Goal: Check status: Check status

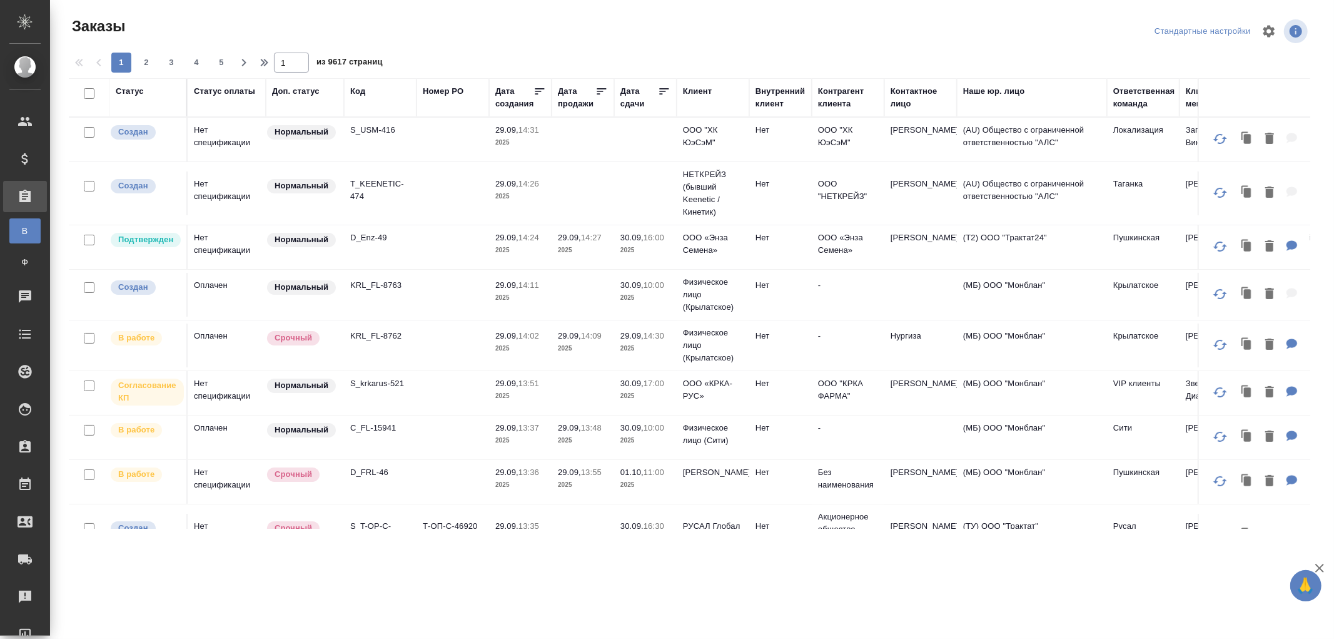
click at [375, 297] on td "KRL_FL-8763" at bounding box center [380, 295] width 73 height 44
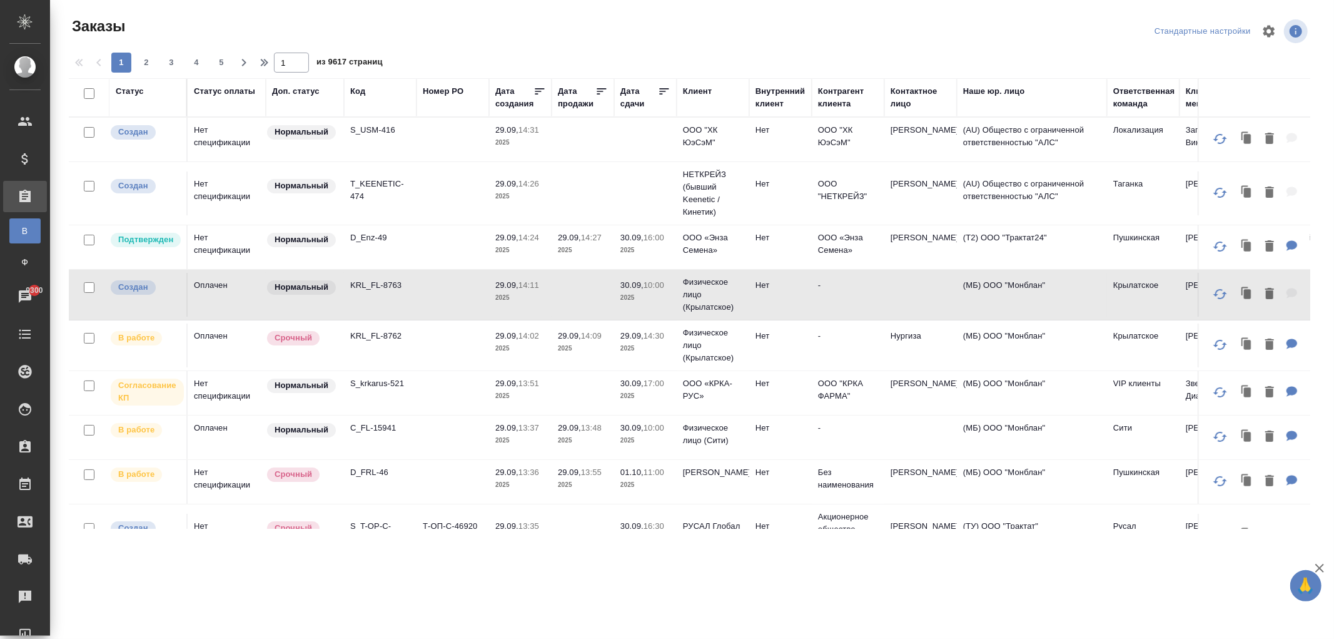
click at [372, 390] on p "S_krkarus-521" at bounding box center [380, 383] width 60 height 13
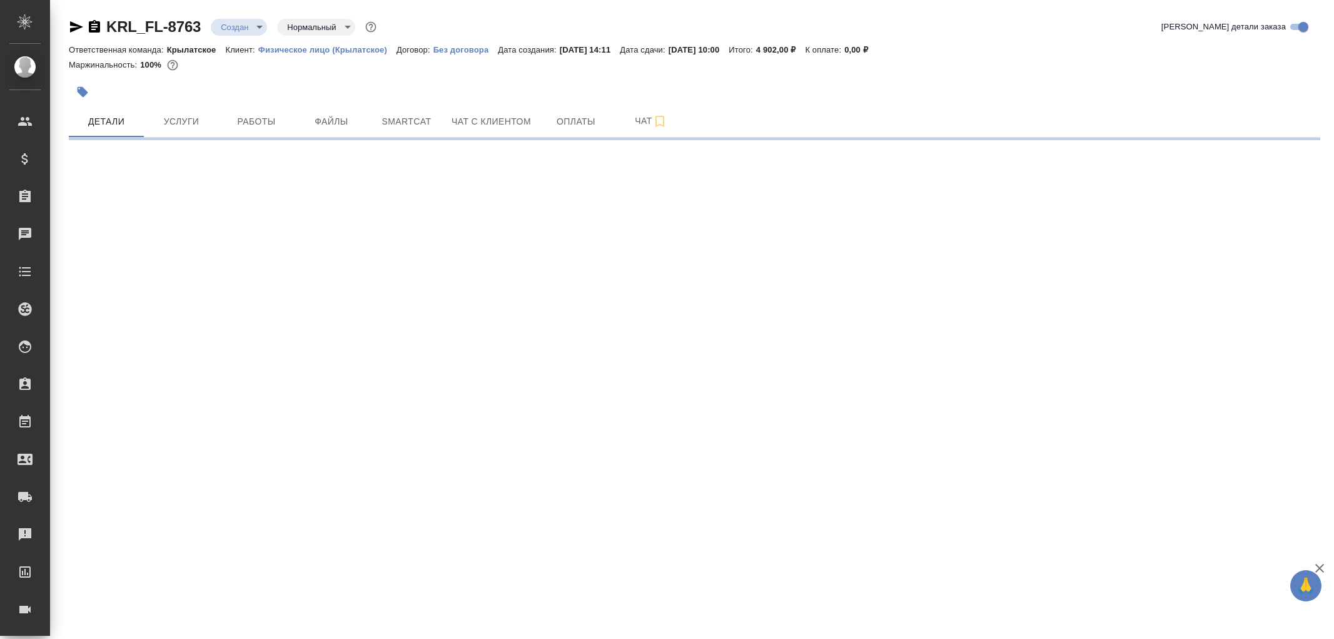
select select "RU"
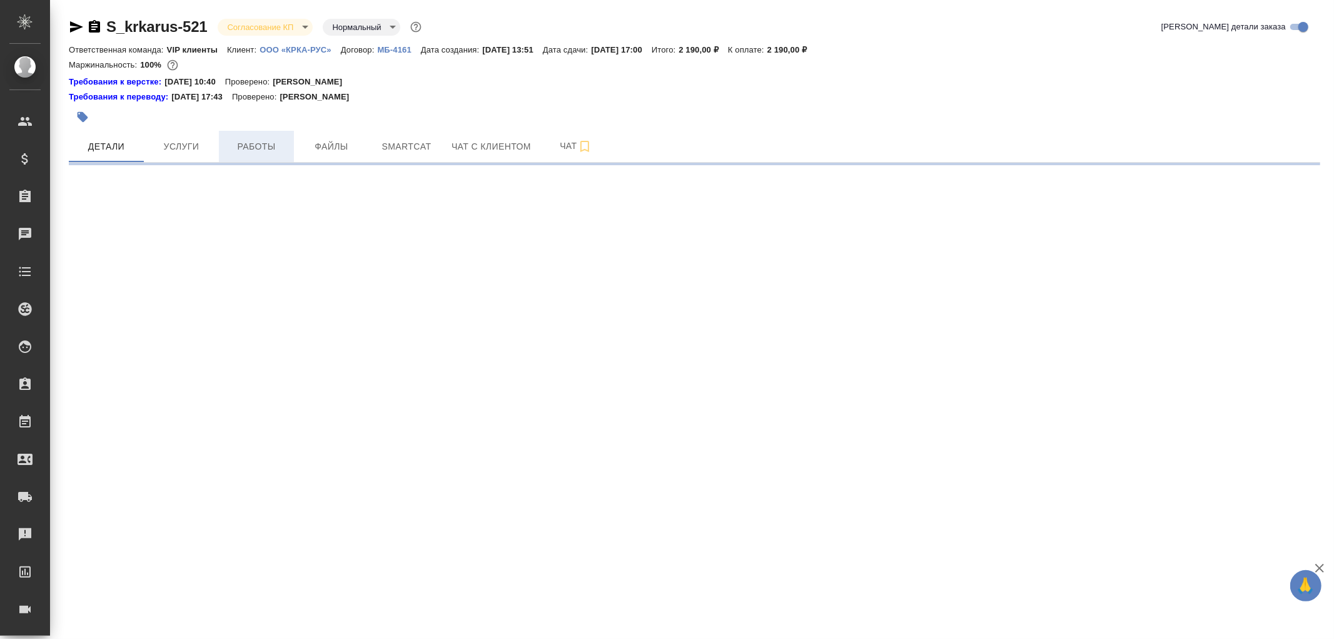
select select "RU"
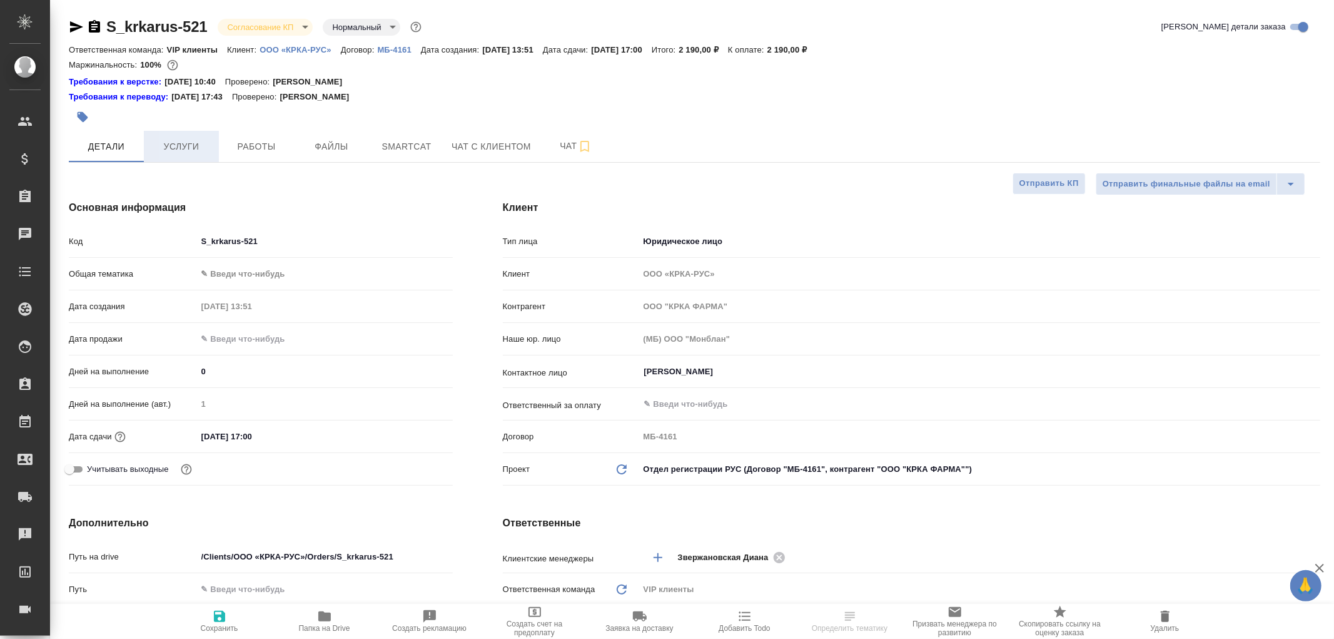
type textarea "x"
click at [175, 149] on span "Услуги" at bounding box center [181, 147] width 60 height 16
select select "RU"
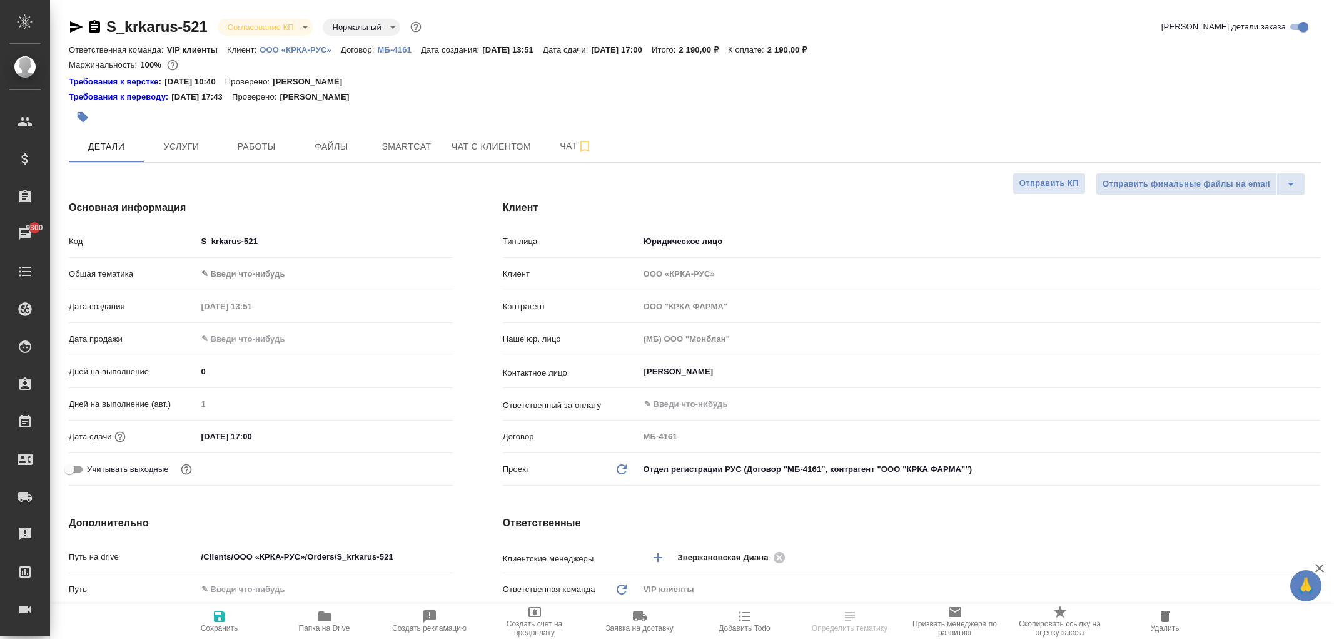
select select "RU"
type textarea "x"
select select "RU"
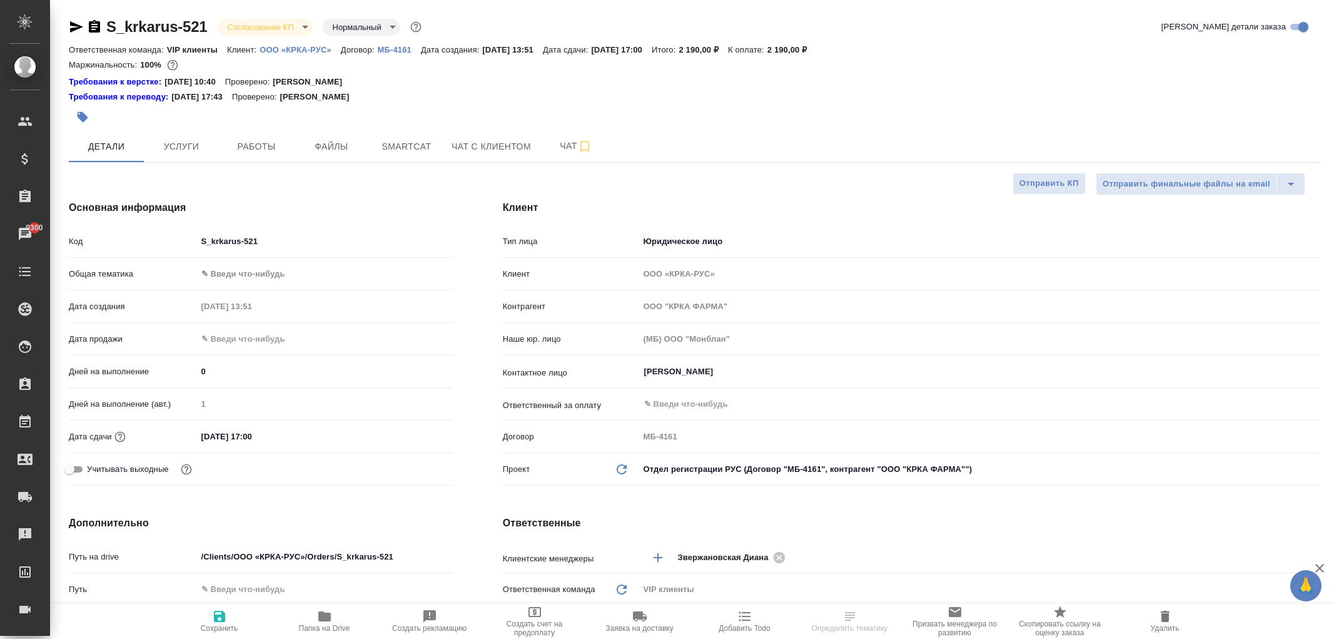
select select "RU"
type textarea "x"
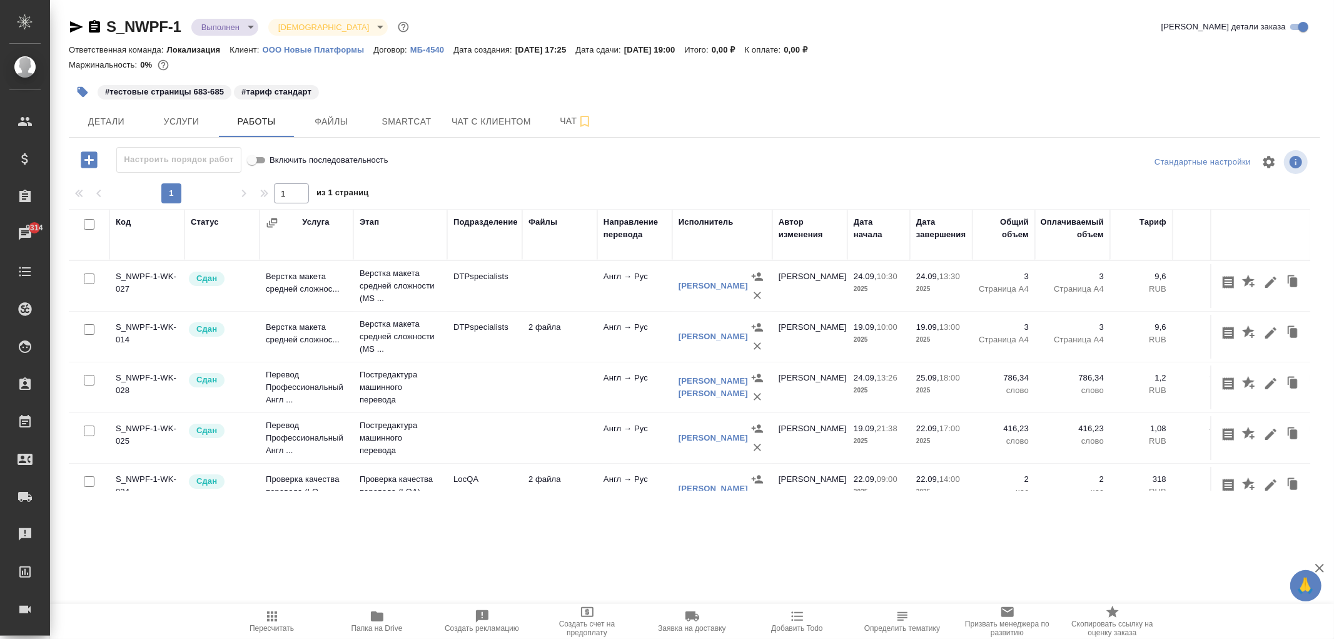
click at [649, 119] on div "Детали Услуги Работы Файлы Smartcat Чат с клиентом Чат" at bounding box center [695, 121] width 1252 height 31
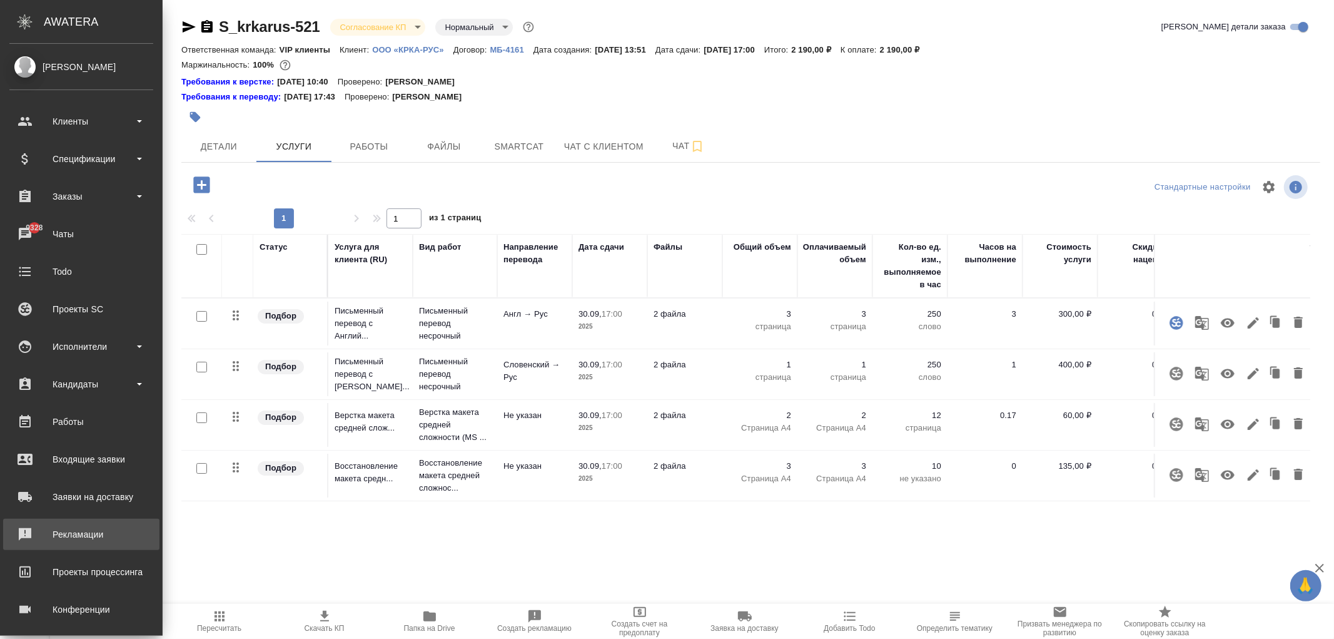
click at [76, 535] on div "Рекламации" at bounding box center [81, 534] width 144 height 19
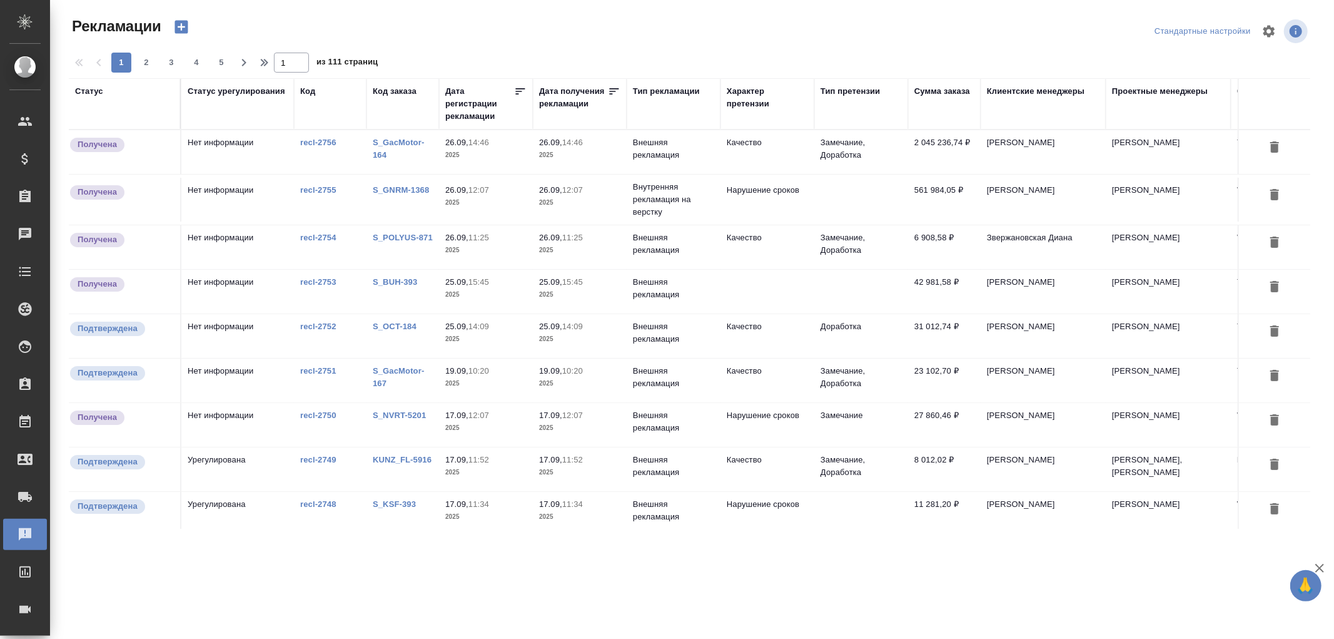
click at [392, 259] on td "S_POLYUS-871" at bounding box center [403, 247] width 73 height 44
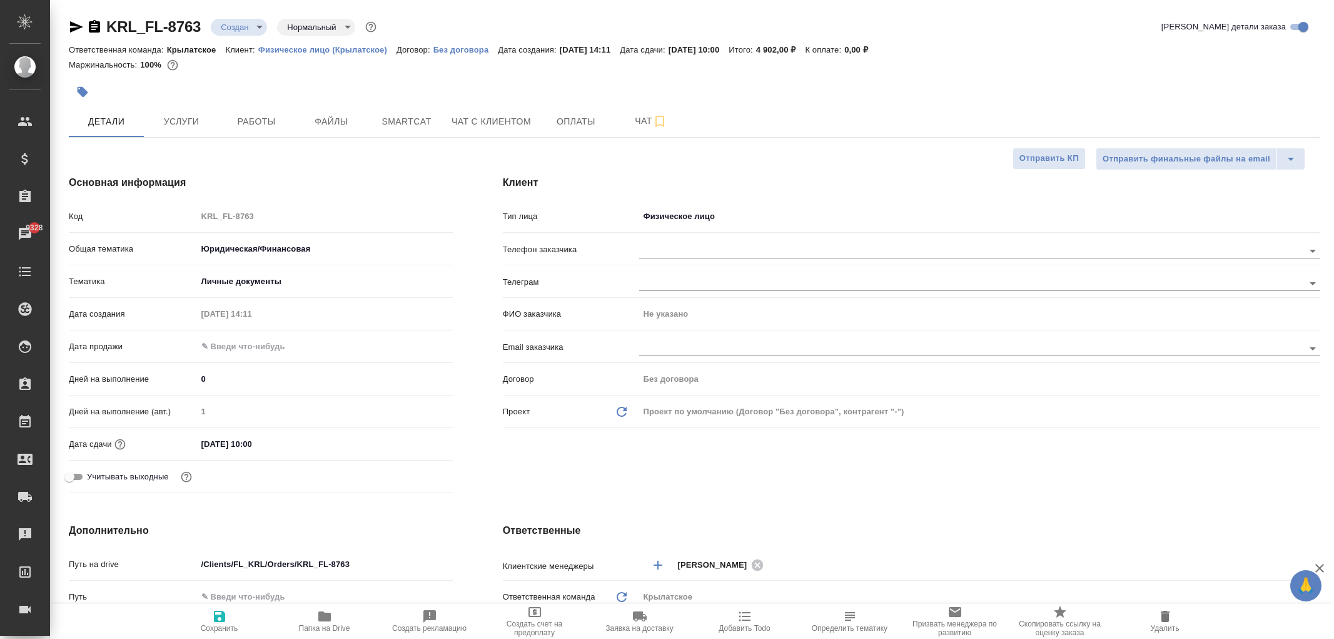
select select "RU"
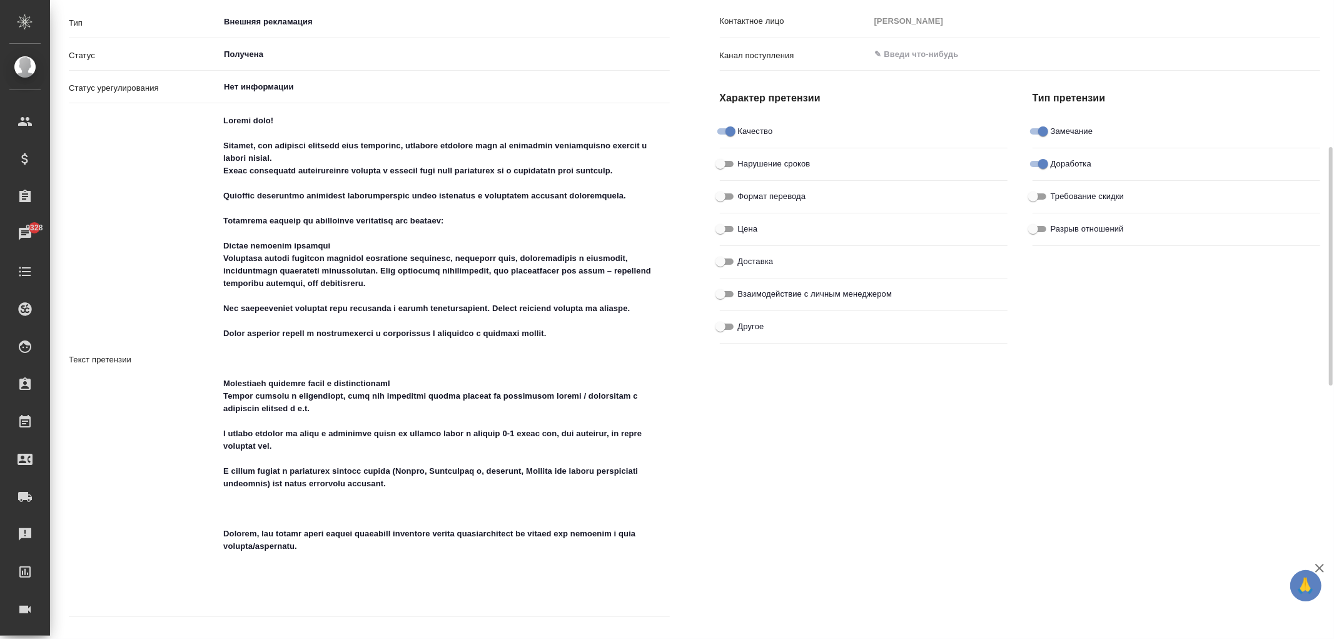
scroll to position [208, 0]
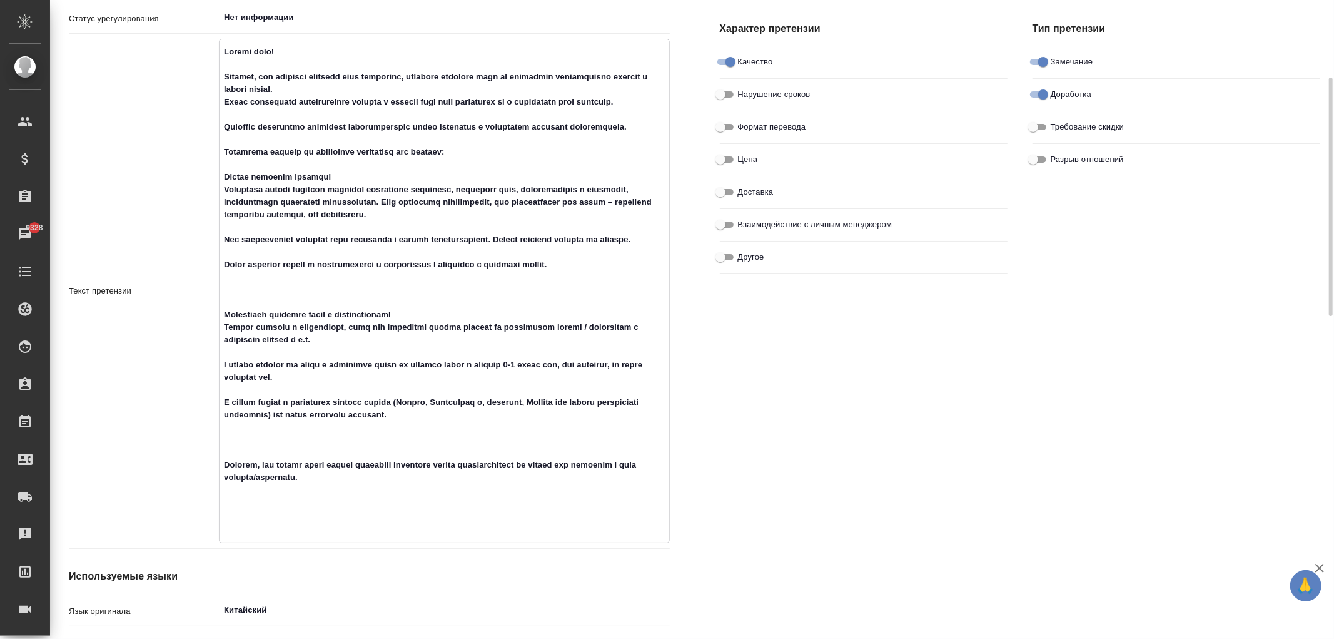
drag, startPoint x: 221, startPoint y: 49, endPoint x: 447, endPoint y: 594, distance: 590.6
click at [447, 594] on div "Тип Внешняя рекламация ​ Статус Получена ​ Статус урегулирования Нет информации…" at bounding box center [369, 438] width 601 height 995
click at [364, 430] on textarea at bounding box center [444, 289] width 449 height 497
click at [609, 467] on textarea at bounding box center [444, 289] width 449 height 497
click at [865, 380] on div "Контактное лицо Башмакова Мария Канал поступления ​ Характер претензии Качество…" at bounding box center [1020, 423] width 651 height 1075
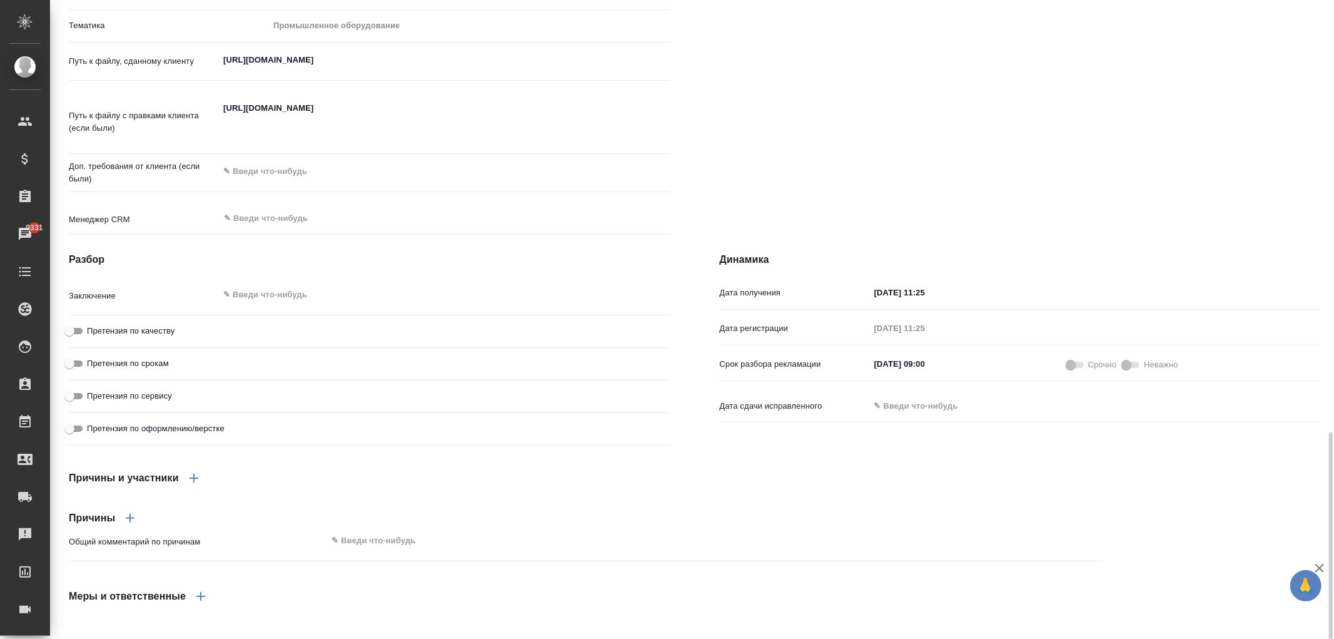
scroll to position [1072, 0]
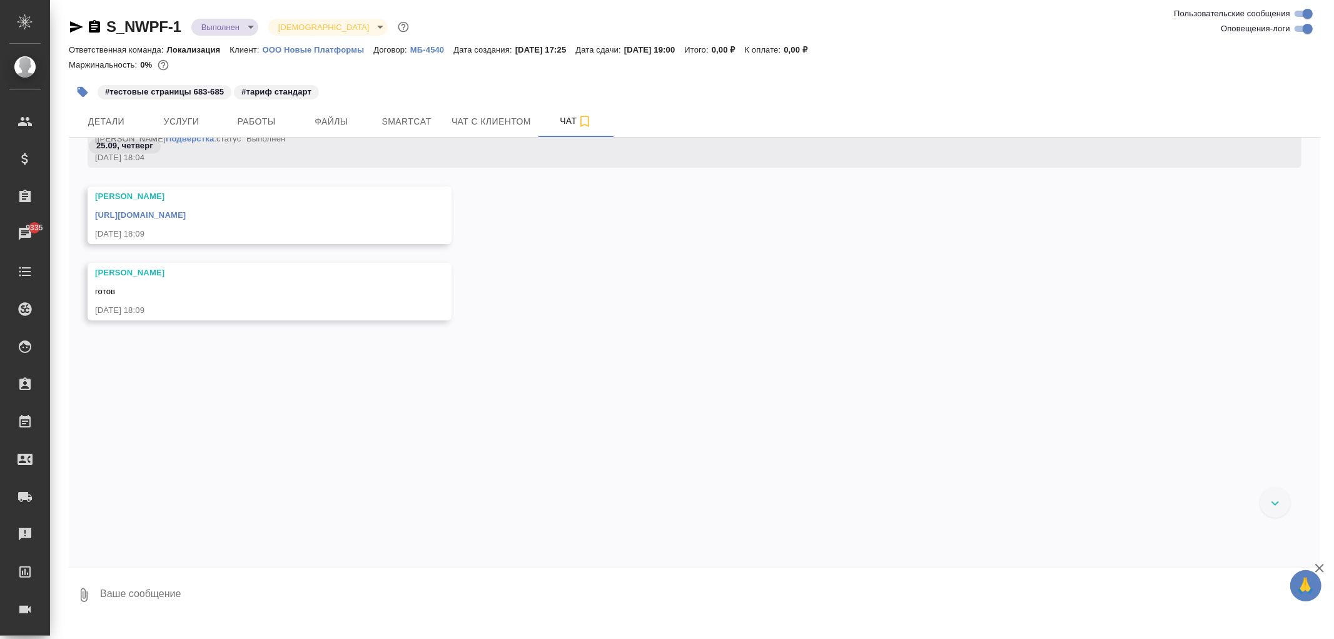
scroll to position [27119, 0]
